Goal: Task Accomplishment & Management: Complete application form

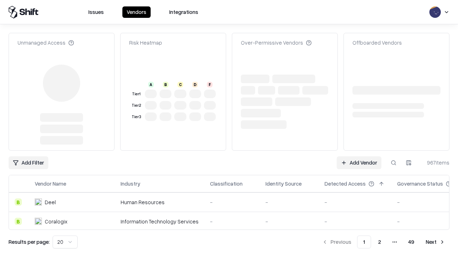
click at [359, 157] on link "Add Vendor" at bounding box center [358, 163] width 45 height 13
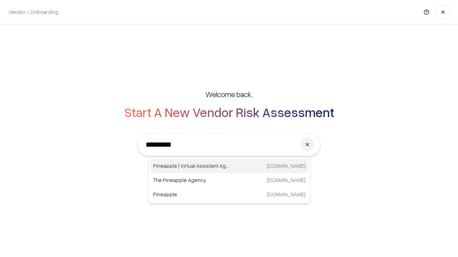
click at [229, 166] on div "Pineapple | Virtual Assistant Agency [DOMAIN_NAME]" at bounding box center [229, 166] width 158 height 14
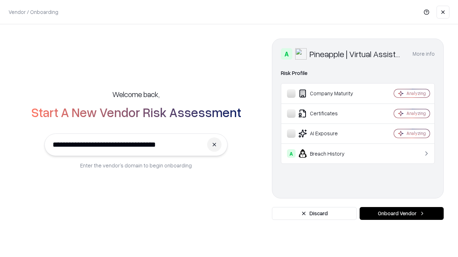
type input "**********"
click at [401, 214] on button "Onboard Vendor" at bounding box center [401, 213] width 84 height 13
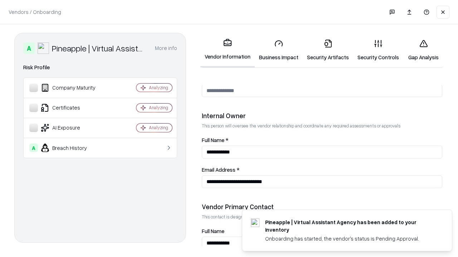
scroll to position [370, 0]
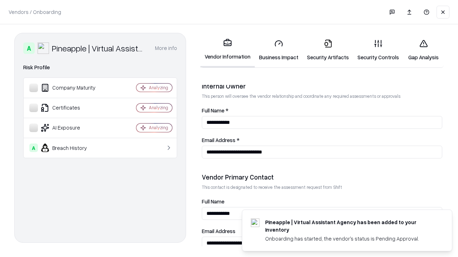
click at [279, 50] on link "Business Impact" at bounding box center [279, 50] width 48 height 33
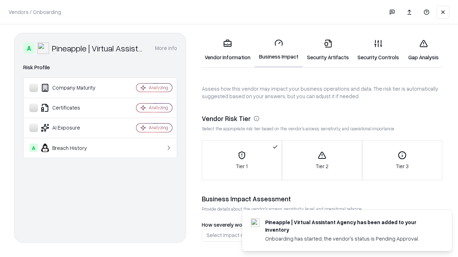
click at [423, 50] on link "Gap Analysis" at bounding box center [423, 50] width 40 height 33
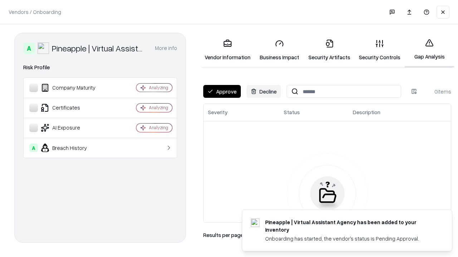
click at [222, 92] on button "Approve" at bounding box center [222, 91] width 38 height 13
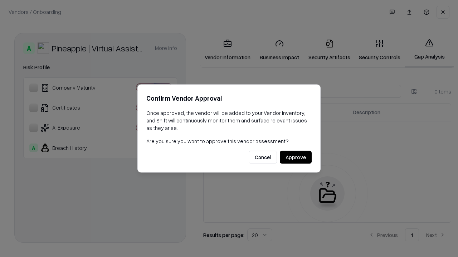
click at [295, 157] on button "Approve" at bounding box center [296, 157] width 32 height 13
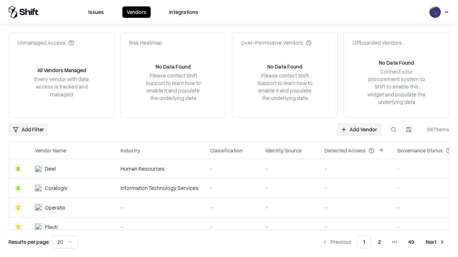
type input "**********"
click at [359, 129] on link "Add Vendor" at bounding box center [358, 129] width 45 height 13
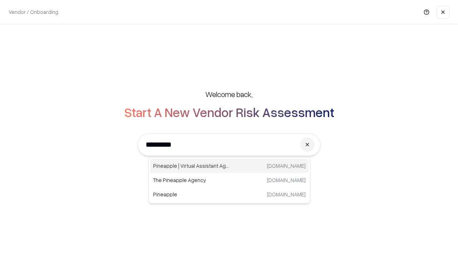
click at [229, 166] on div "Pineapple | Virtual Assistant Agency [DOMAIN_NAME]" at bounding box center [229, 166] width 158 height 14
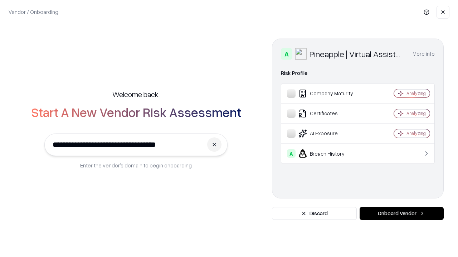
type input "**********"
click at [401, 214] on button "Onboard Vendor" at bounding box center [401, 213] width 84 height 13
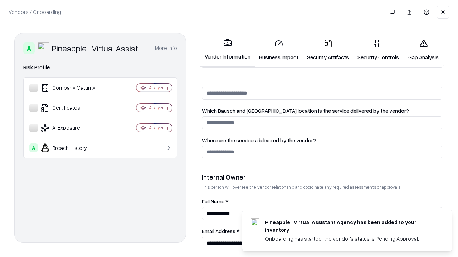
scroll to position [370, 0]
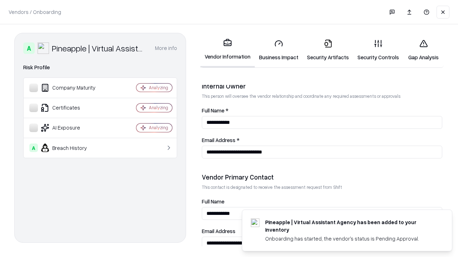
click at [423, 50] on link "Gap Analysis" at bounding box center [423, 50] width 40 height 33
